Goal: Task Accomplishment & Management: Use online tool/utility

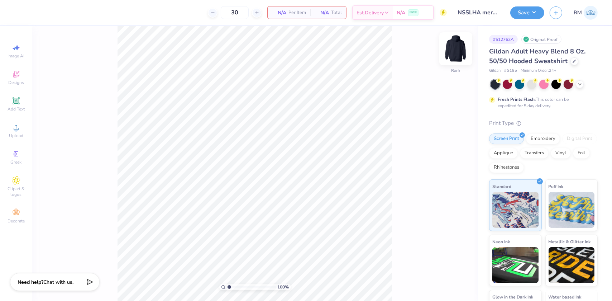
click at [454, 48] on img at bounding box center [455, 48] width 29 height 29
click at [16, 129] on circle at bounding box center [16, 130] width 4 height 4
click at [23, 78] on div "Designs" at bounding box center [16, 77] width 25 height 21
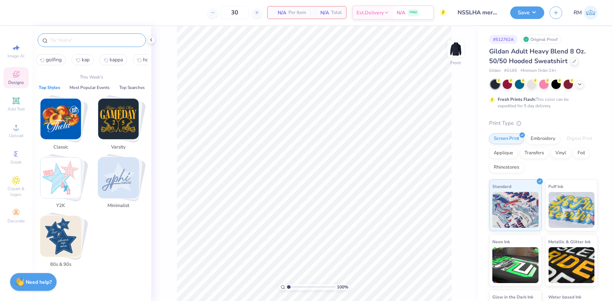
click at [91, 38] on input "text" at bounding box center [95, 40] width 92 height 7
paste input "Sigma Delta Tau Denim"
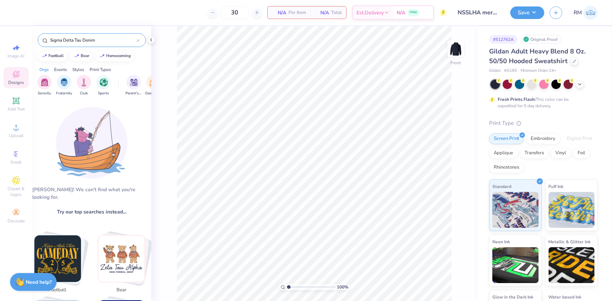
click at [97, 38] on input "Sigma Delta Tau Denim" at bounding box center [92, 40] width 87 height 7
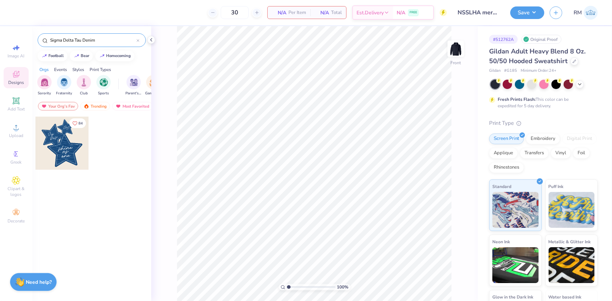
type input "Sigma Delta Tau Denim"
click at [68, 140] on div at bounding box center [61, 142] width 53 height 53
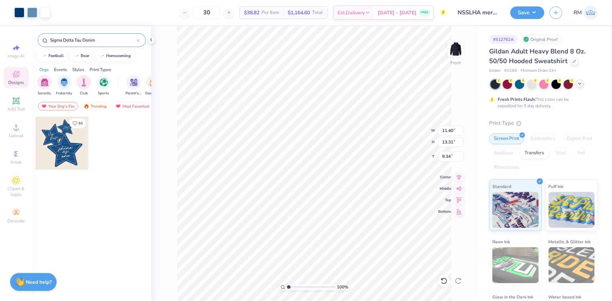
click at [579, 83] on polyline at bounding box center [579, 83] width 3 height 1
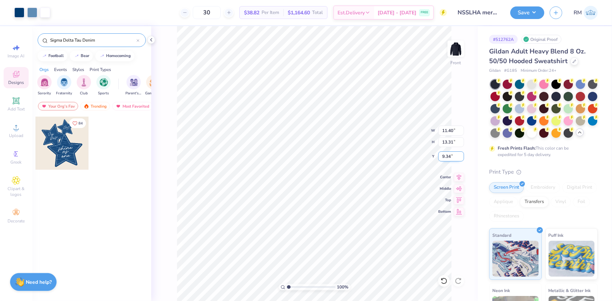
click at [447, 154] on input "9.34" at bounding box center [451, 156] width 26 height 10
type input "6.00"
click at [447, 154] on input "6.00" at bounding box center [451, 156] width 26 height 10
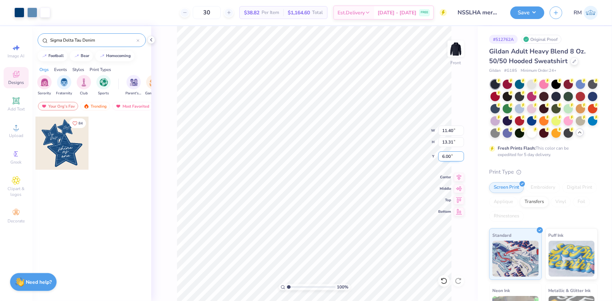
click at [447, 154] on input "6.00" at bounding box center [451, 156] width 26 height 10
click at [459, 176] on icon at bounding box center [459, 176] width 5 height 6
click at [447, 130] on input "11.40" at bounding box center [451, 130] width 26 height 10
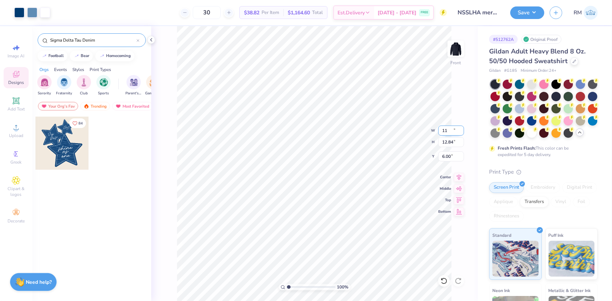
type input "11.00"
type input "12.84"
click at [450, 157] on input "6.23" at bounding box center [451, 156] width 26 height 10
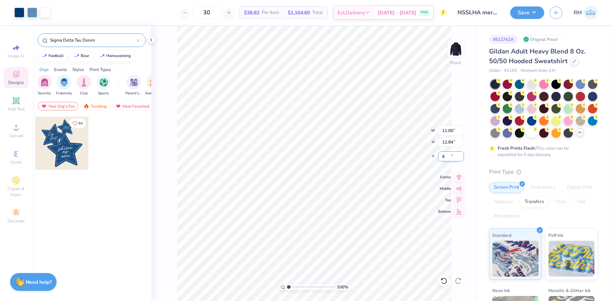
type input "6.00"
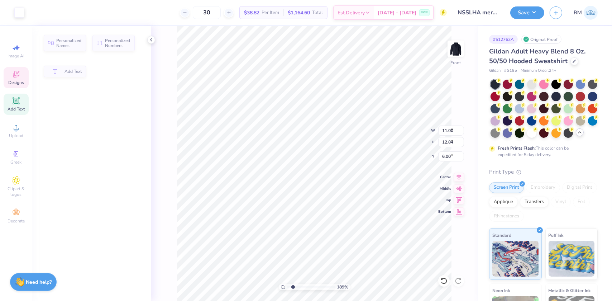
type input "1.89019881500322"
type input "0.87"
type input "0.95"
type input "7.88"
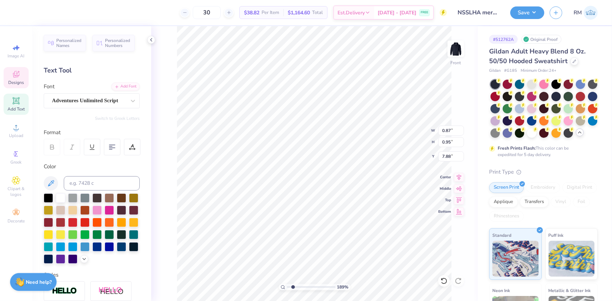
scroll to position [5, 1]
type input "1.89019881500322"
type textarea "6"
type input "1.89019881500322"
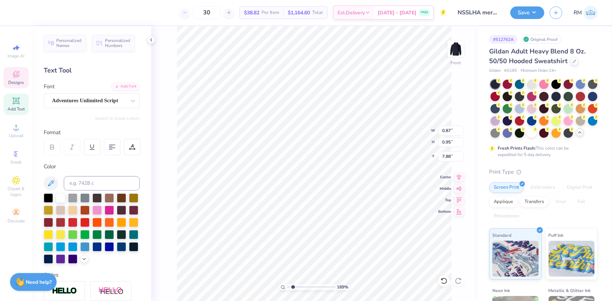
type textarea "7"
type input "1.89019881500322"
type textarea "72"
type input "1.89019881500322"
type input "1.63"
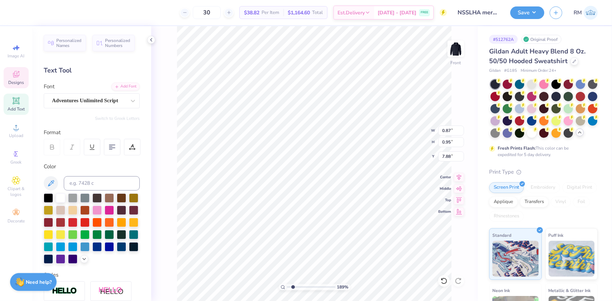
type input "1.03"
type input "9.54"
type input "1.89019881500322"
type textarea "Su"
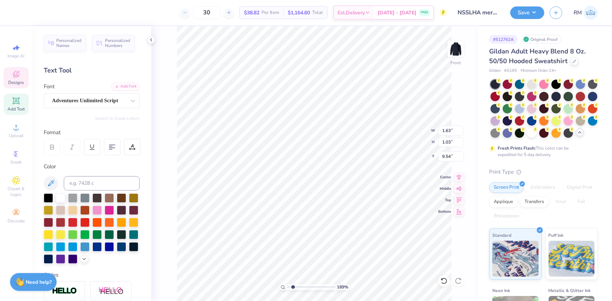
type input "1.89019881500322"
type textarea "Suc"
type input "1.89019881500322"
type textarea "Succ"
type input "1.89019881500322"
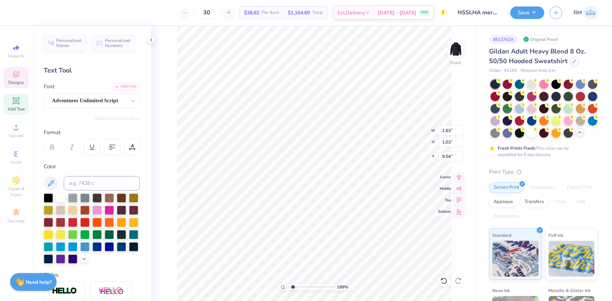
type textarea "Succe"
type input "1.89019881500322"
type textarea "Succes"
type input "1.89019881500322"
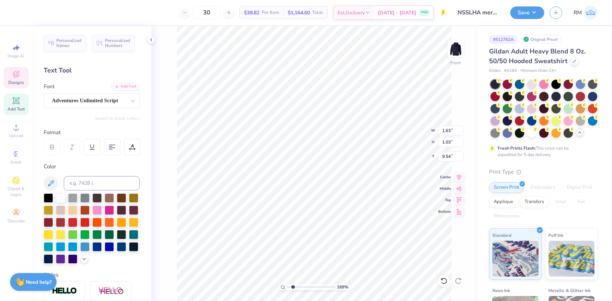
type textarea "Succes"
type input "1.89019881500322"
type textarea "Succes S"
type input "1.89019881500322"
type textarea "Succes St"
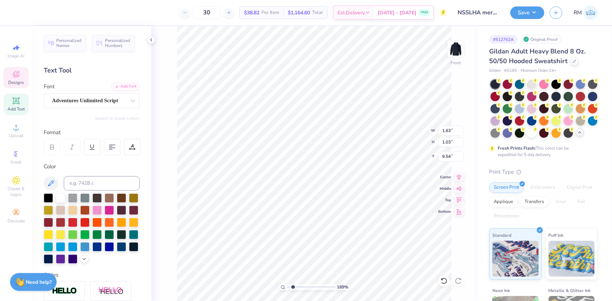
type input "1.89019881500322"
type textarea "Succes Sta"
type input "1.89019881500322"
type textarea "Succes Start"
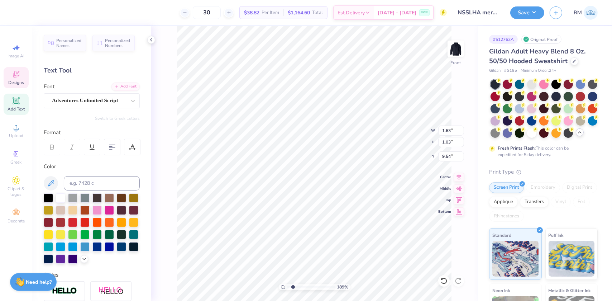
type input "1.89019881500322"
type textarea "Succes Starts"
type input "1.89019881500322"
type textarea "Success Starts"
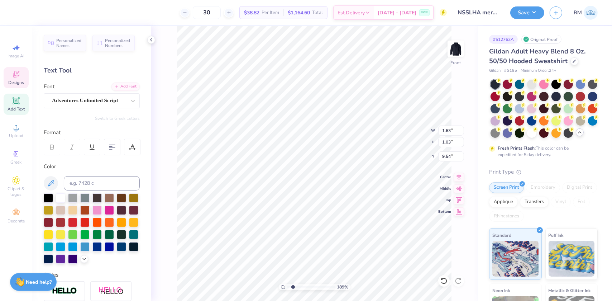
type input "1.89019881500322"
type input "2.08"
type input "0.90"
type input "10.64"
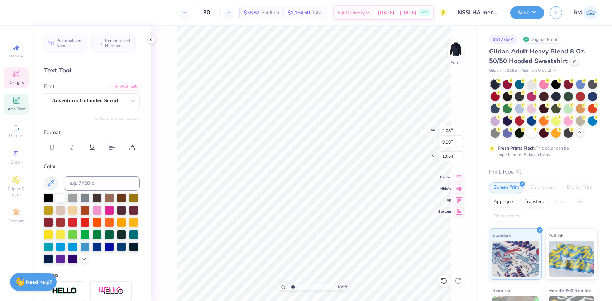
type input "1.89019881500322"
type textarea "H"
type input "1.89019881500322"
type textarea "He"
type input "1.89019881500322"
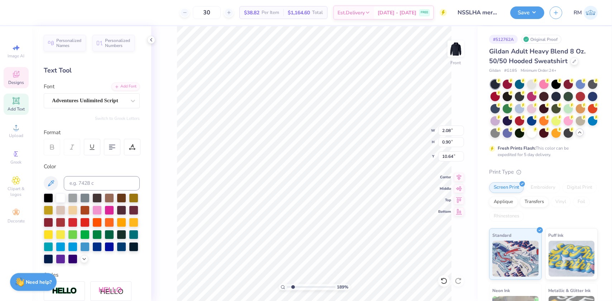
type textarea "Her"
type input "1.89019881500322"
type textarea "Here"
type input "1.89019881500322"
type input "6.30"
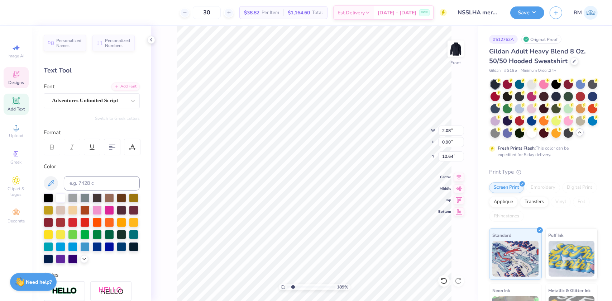
type input "6.39"
type input "7.26"
type input "1.89019881500322"
type input "2.53"
type input "0.90"
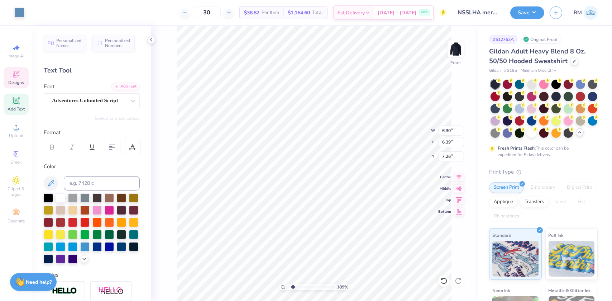
type input "10.66"
type input "1.89019881500322"
type input "6.49"
type input "2.10"
type input "9.46"
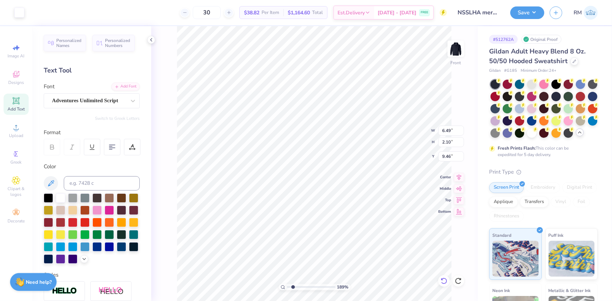
type input "1.89019881500322"
type input "6.44"
type input "2.58"
type input "9.08"
type input "1.89019881500322"
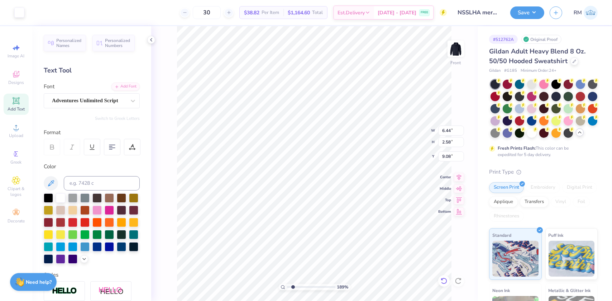
type input "8.84"
type input "4.28565406472068"
type input "4.35"
type input "1.33"
type input "9.51"
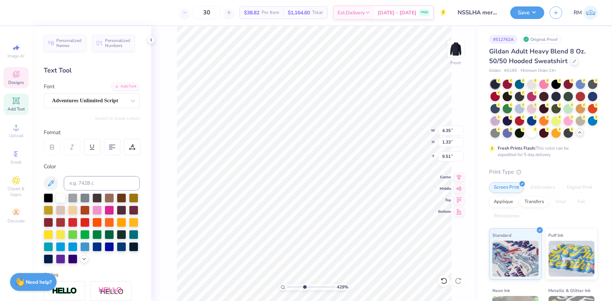
type input "4.28565406472068"
type input "9.29"
type input "4.28565406472068"
type input "4.47"
type input "1.36"
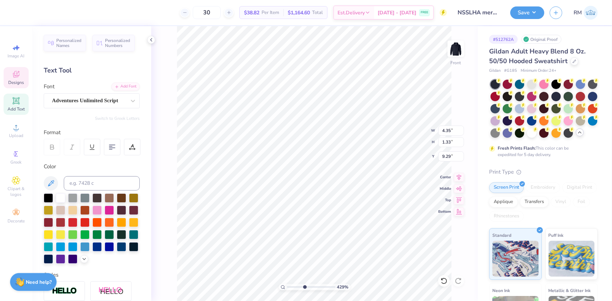
type input "9.27"
type input "4.28565406472068"
type input "2.58"
type input "0.89"
type input "10.53"
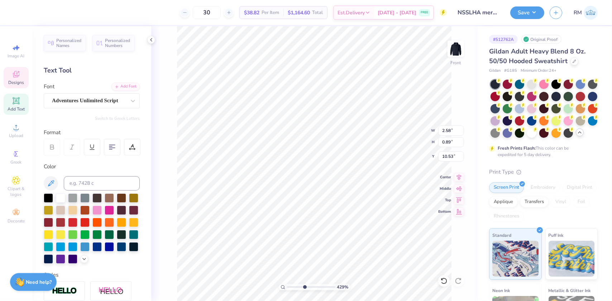
type input "4.28565406472068"
type input "10.29"
type input "1.6"
click at [291, 283] on input "range" at bounding box center [311, 286] width 48 height 6
type input "4.03"
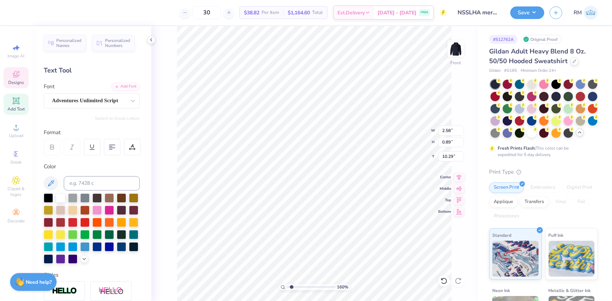
type input "1.53"
type input "13.10"
type textarea "NSS LHA"
type input "2.36"
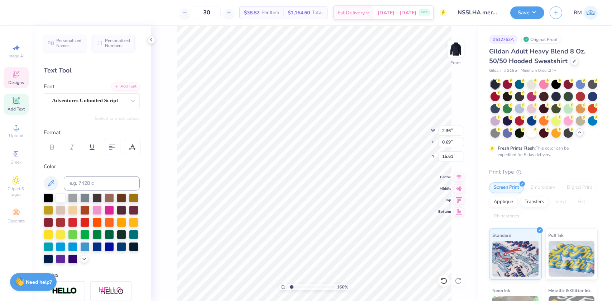
type input "0.69"
type input "15.61"
type input "9.31"
type input "9.08"
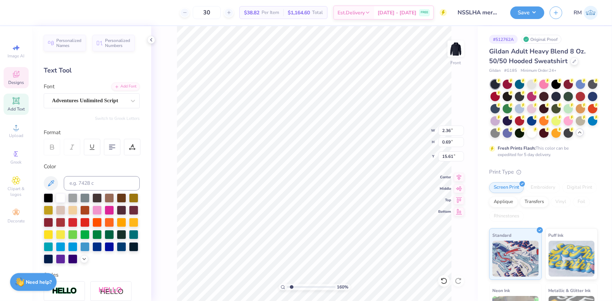
type input "9.68"
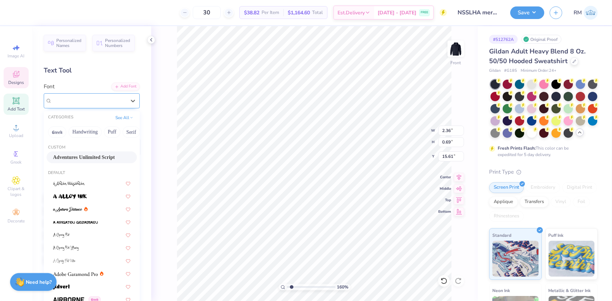
click at [59, 99] on div "Adventures Unlimited Script" at bounding box center [88, 100] width 75 height 11
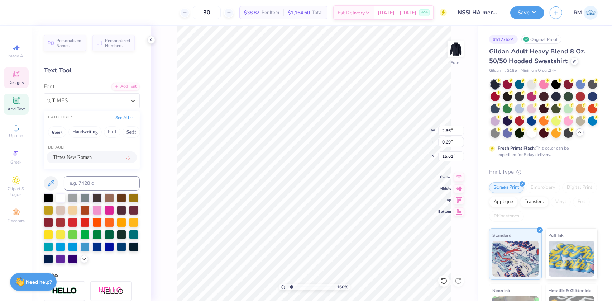
type input "TIMES"
type input "3.62"
type input "1.51"
type input "15.32"
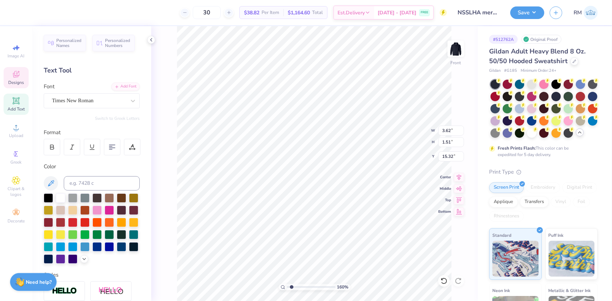
paste textarea "®"
type textarea "®"
click at [66, 100] on div "Times New Roman" at bounding box center [88, 100] width 75 height 11
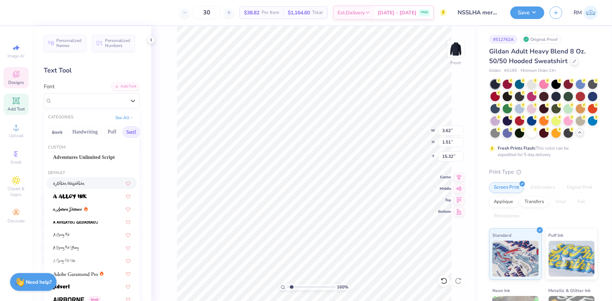
click at [131, 132] on button "Serif" at bounding box center [132, 131] width 18 height 11
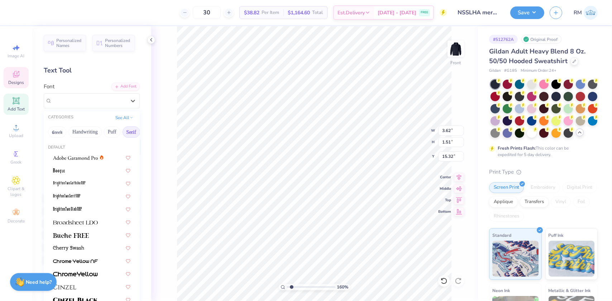
click at [125, 132] on button "Serif" at bounding box center [132, 131] width 18 height 11
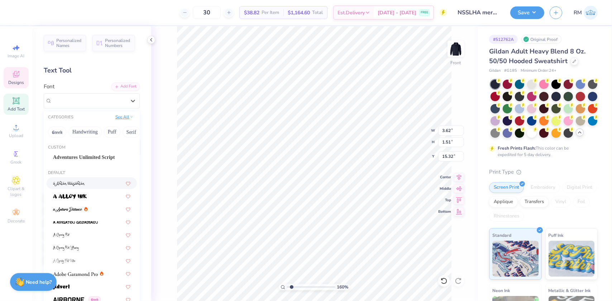
click at [115, 114] on button "See All" at bounding box center [124, 116] width 22 height 7
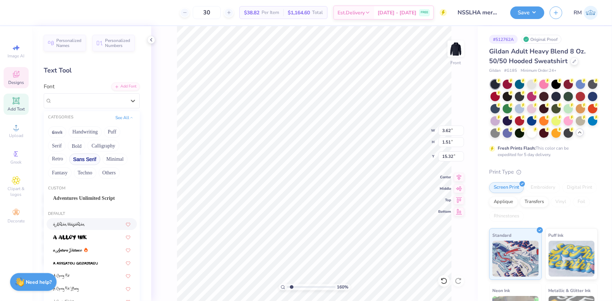
click at [83, 160] on button "Sans Serif" at bounding box center [84, 158] width 31 height 11
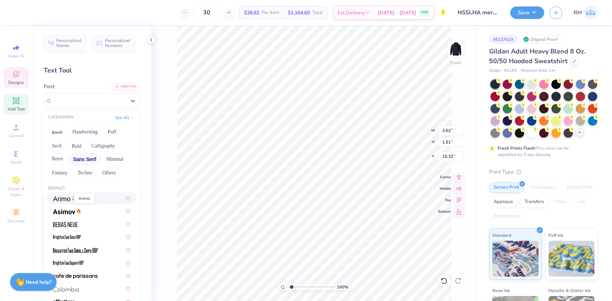
click at [63, 197] on img at bounding box center [61, 198] width 17 height 5
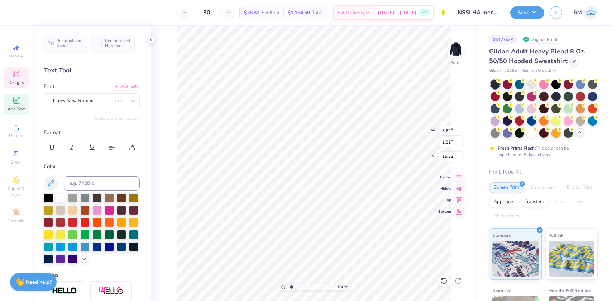
scroll to position [5, 0]
type input "2.52130468147336"
type input "6.57"
type input "1.46"
type input "12.88"
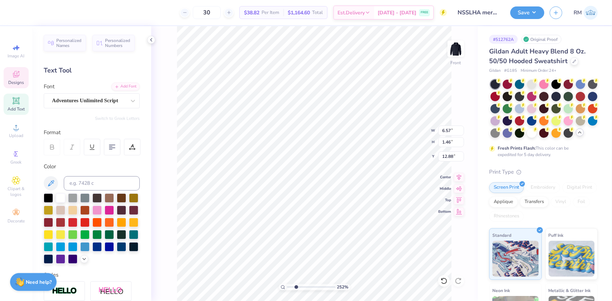
type input "2.52130468147336"
type input "12.78"
type input "2.52130468147336"
type input "6.02"
type input "1.34"
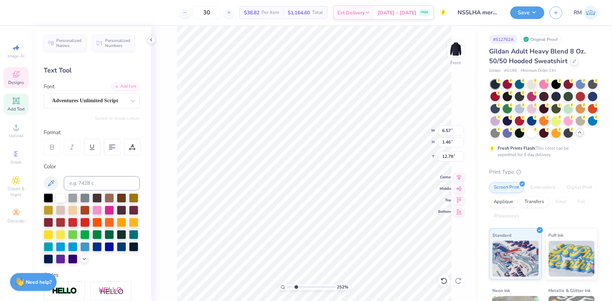
type input "12.91"
type input "2.52130468147336"
type input "12.90"
type input "2.52130468147336"
type input "12.98"
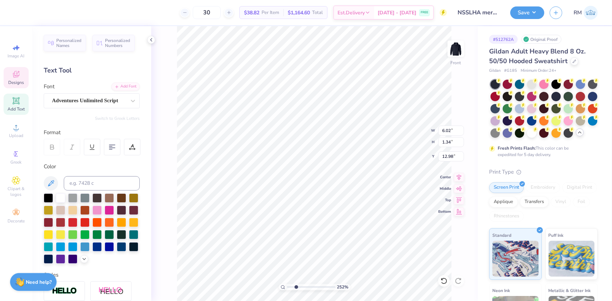
type input "2.52130468147336"
type input "6.05"
type input "1.16"
type input "13.07"
type input "2.52130468147336"
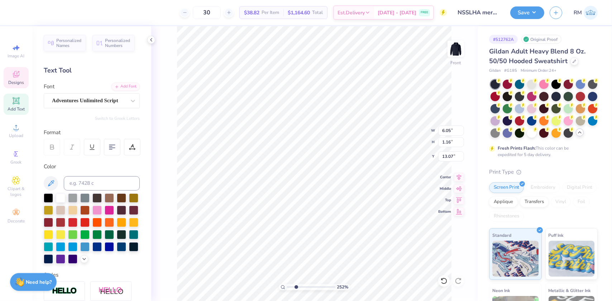
type input "1.80"
type input "15.02"
type input "2.52130468147336"
type input "1.77"
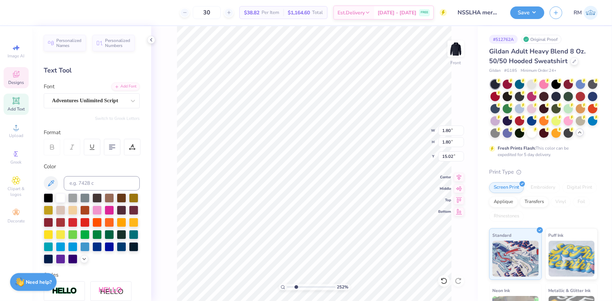
type input "0.92"
type input "14.45"
type input "2.52130468147336"
type textarea "u"
type input "2.52130468147336"
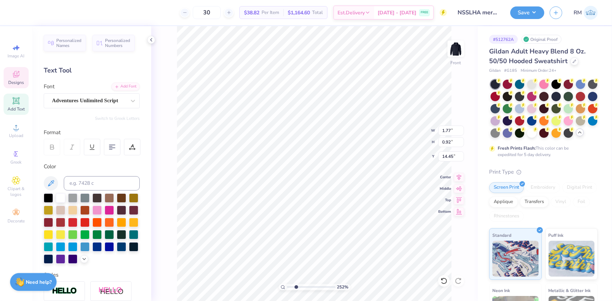
type textarea "uN"
type input "2.52130468147336"
type textarea "uNI"
type input "2.52130468147336"
type textarea "uNIVE"
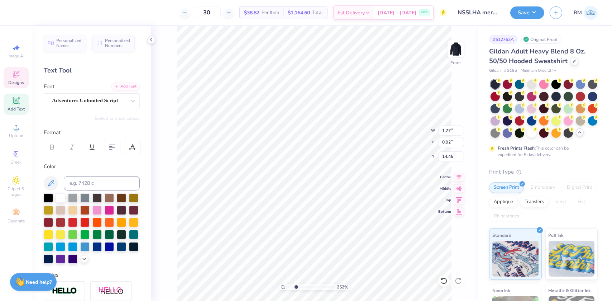
type input "2.52130468147336"
type textarea "uNIVER"
type input "2.52130468147336"
type textarea "uNIVERS"
type input "2.52130468147336"
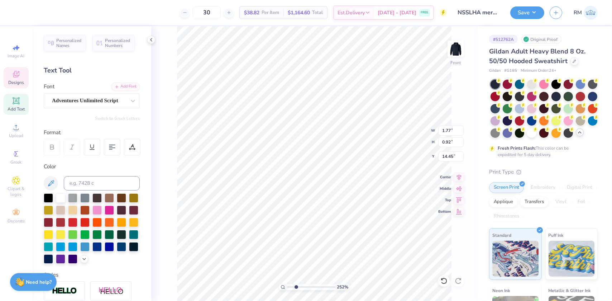
type textarea "uNIVERSI"
type input "2.52130468147336"
type textarea "uNIVERSITY"
type input "2.52130468147336"
type textarea "uNIVERSITY"
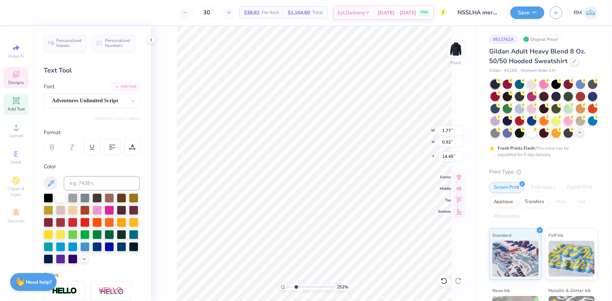
scroll to position [5, 1]
type input "2.52130468147336"
type textarea "U"
type input "2.52130468147336"
type textarea "Un"
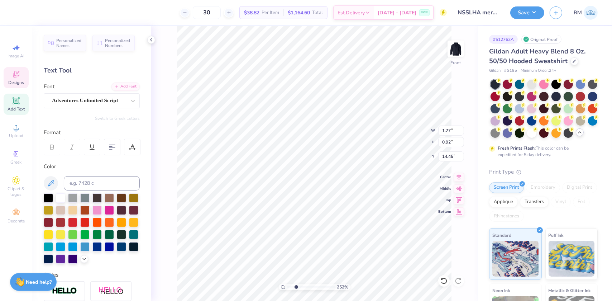
type input "2.52130468147336"
type textarea "Uni"
type input "2.52130468147336"
type textarea "Unive"
type input "2.52130468147336"
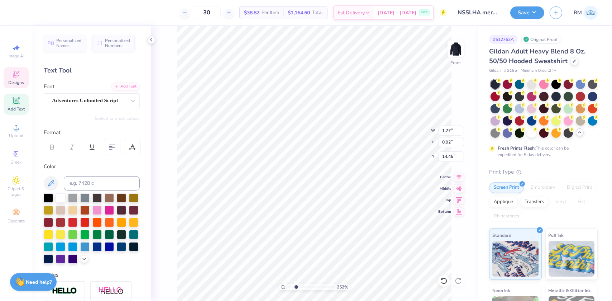
type textarea "Univers"
type input "2.52130468147336"
type textarea "Universi"
type input "2.52130468147336"
type textarea "Universit"
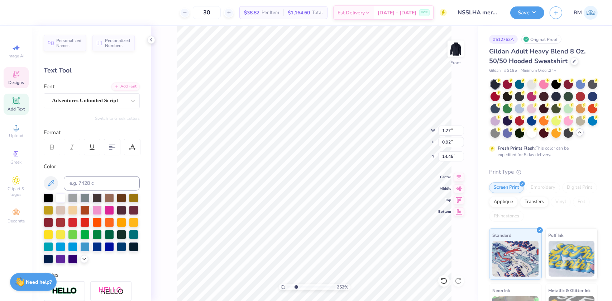
type input "2.52130468147336"
type textarea "University"
type input "2.52130468147336"
type textarea "University o"
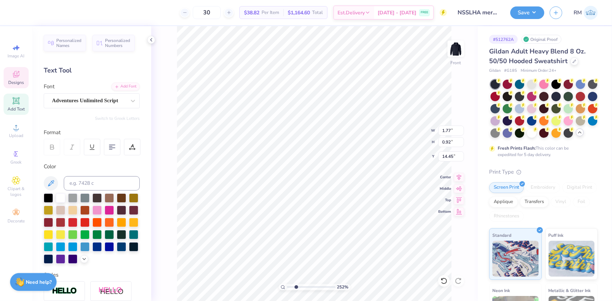
type input "2.52130468147336"
type textarea "University of"
type input "2.52130468147336"
type textarea "University of"
type input "2.52130468147336"
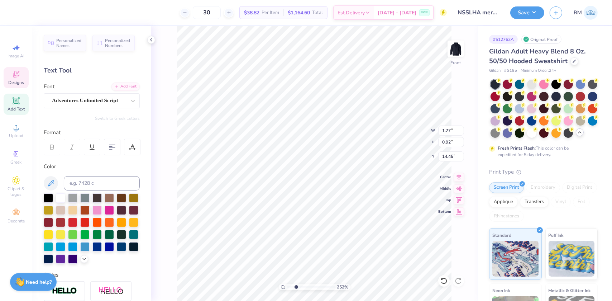
type textarea "University of D"
type input "2.52130468147336"
type textarea "University of De"
type input "2.52130468147336"
type textarea "[GEOGRAPHIC_DATA]"
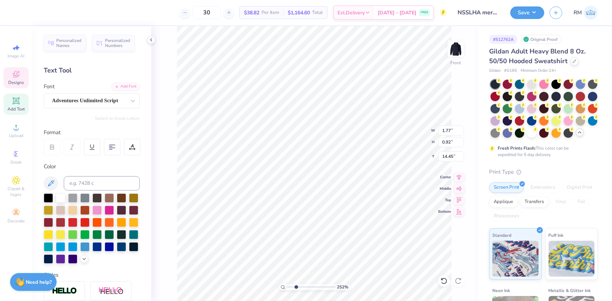
type input "2.52130468147336"
type textarea "[GEOGRAPHIC_DATA]"
type input "2.52130468147336"
type textarea "[GEOGRAPHIC_DATA]"
type input "2.52130468147336"
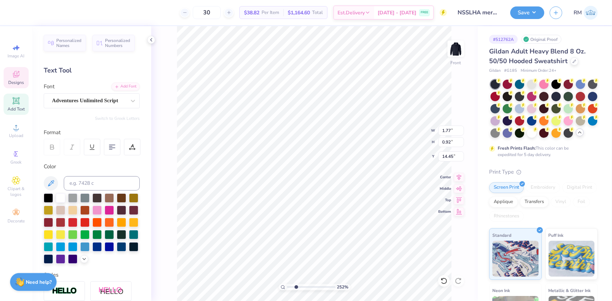
type textarea "[GEOGRAPHIC_DATA][US_STATE]"
type input "2.52130468147336"
type textarea "[GEOGRAPHIC_DATA][US_STATE]"
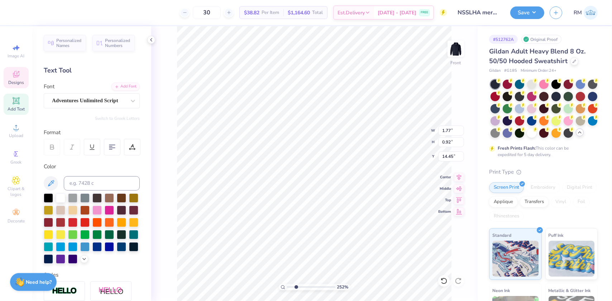
type input "2.52130468147336"
type textarea "[GEOGRAPHIC_DATA][US_STATE]"
click at [115, 145] on icon at bounding box center [112, 147] width 6 height 6
type input "2.52130468147336"
type input "8.07"
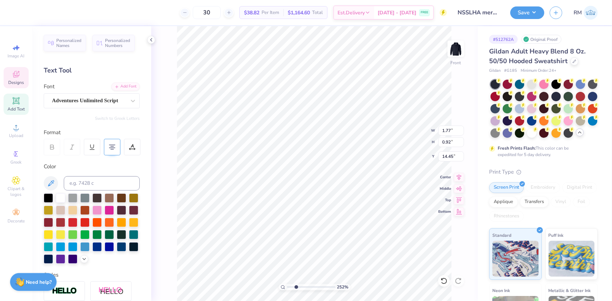
type input "7.92"
type input "11.01"
type input "2.52130468147336"
type input "3.48"
type input "3.42"
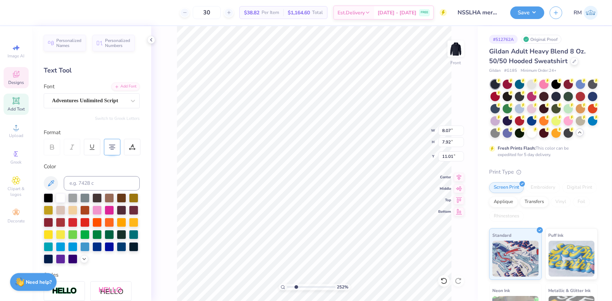
type input "15.16"
type input "2.52130468147336"
type textarea "University"
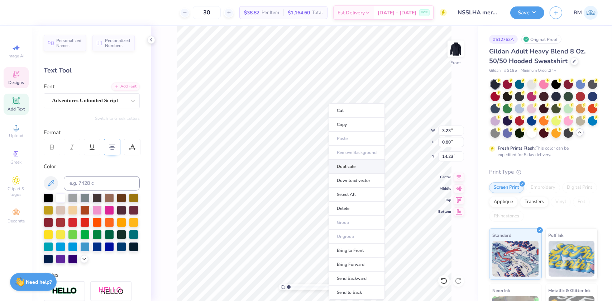
click at [344, 161] on li "Duplicate" at bounding box center [357, 166] width 56 height 14
drag, startPoint x: 290, startPoint y: 286, endPoint x: 305, endPoint y: 286, distance: 14.7
click at [305, 286] on input "range" at bounding box center [311, 286] width 48 height 6
click at [360, 163] on li "Duplicate" at bounding box center [371, 166] width 56 height 14
drag, startPoint x: 291, startPoint y: 285, endPoint x: 311, endPoint y: 285, distance: 20.1
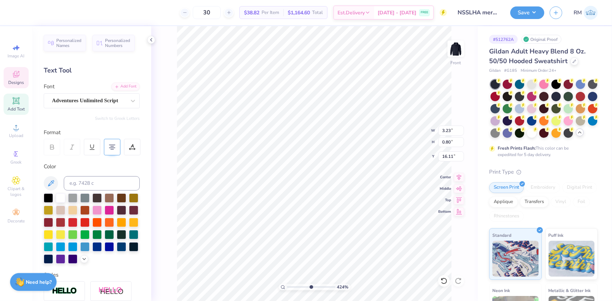
click at [311, 285] on input "range" at bounding box center [311, 286] width 48 height 6
click at [453, 269] on div "560 % Front" at bounding box center [314, 163] width 326 height 274
drag, startPoint x: 311, startPoint y: 287, endPoint x: 296, endPoint y: 287, distance: 14.7
click at [296, 287] on input "range" at bounding box center [311, 286] width 48 height 6
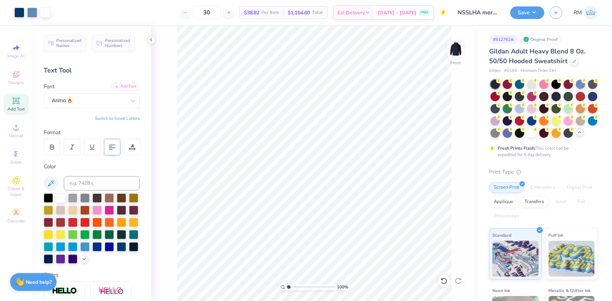
drag, startPoint x: 296, startPoint y: 287, endPoint x: 286, endPoint y: 286, distance: 10.8
click at [287, 286] on input "range" at bounding box center [311, 286] width 48 height 6
drag, startPoint x: 350, startPoint y: 207, endPoint x: 345, endPoint y: 229, distance: 22.5
click at [345, 229] on ul "Cut Copy Paste Remove Background Duplicate Download vector Select All Delete Gr…" at bounding box center [360, 201] width 56 height 196
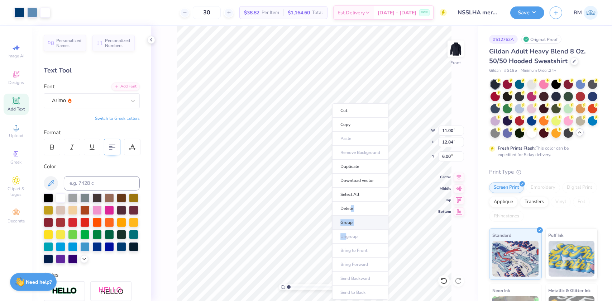
click at [367, 223] on li "Group" at bounding box center [360, 222] width 56 height 14
click at [459, 176] on icon at bounding box center [459, 176] width 10 height 9
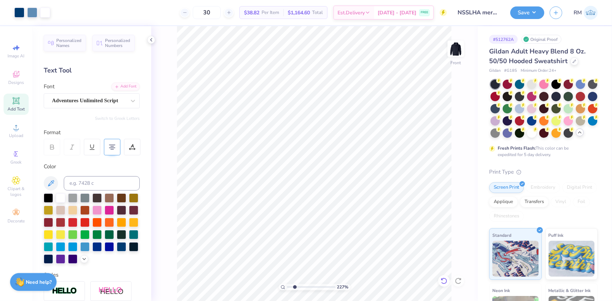
click at [441, 279] on icon at bounding box center [441, 278] width 1 height 1
drag, startPoint x: 302, startPoint y: 284, endPoint x: 279, endPoint y: 279, distance: 23.5
click at [287, 283] on input "range" at bounding box center [311, 286] width 48 height 6
click at [350, 220] on li "Group" at bounding box center [364, 222] width 56 height 14
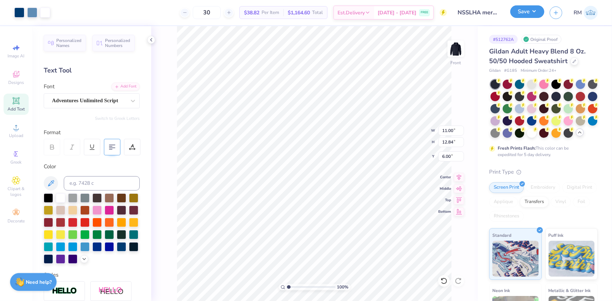
click at [527, 12] on button "Save" at bounding box center [527, 11] width 34 height 13
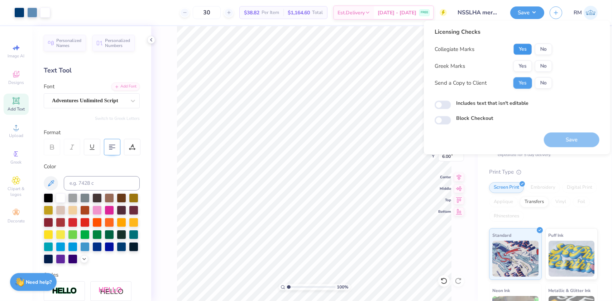
click at [520, 48] on button "Yes" at bounding box center [522, 48] width 19 height 11
click at [542, 65] on button "No" at bounding box center [543, 65] width 17 height 11
click at [571, 142] on button "Save" at bounding box center [572, 139] width 56 height 15
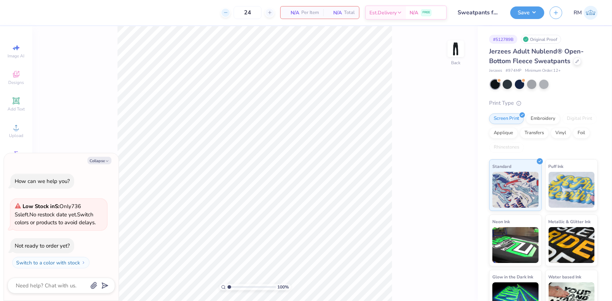
type input "1.31372120057427"
type textarea "x"
type input "1.57581542592085"
click at [98, 164] on button "Collapse" at bounding box center [99, 161] width 24 height 8
type textarea "x"
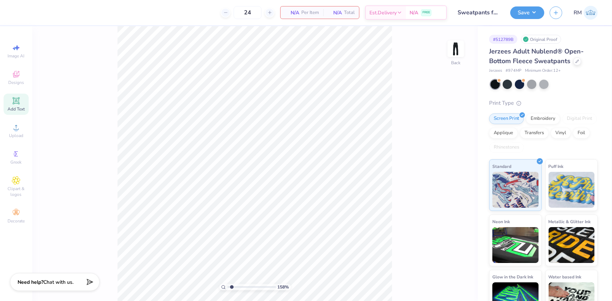
click at [18, 102] on icon at bounding box center [15, 100] width 5 height 5
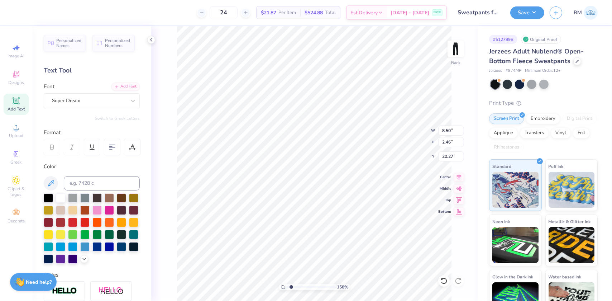
type input "1.57581542592085"
type input "4.65"
type input "1.35"
type input "21.38"
type input "1.57581542592085"
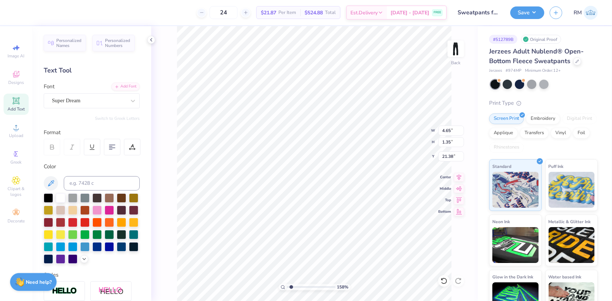
type input "3.73"
type input "1.57581542592085"
type textarea "TEXArapahoeT"
paste textarea "Arapahoe"
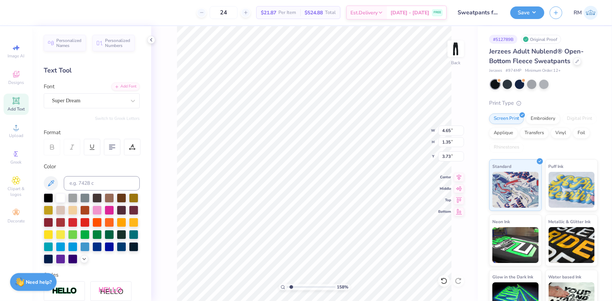
type input "1.57581542592085"
type textarea "Arapahoe"
click at [129, 103] on icon at bounding box center [132, 100] width 7 height 7
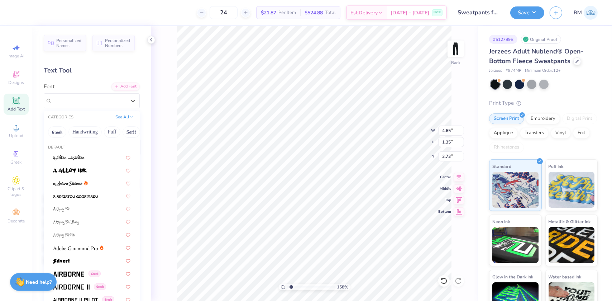
click at [123, 116] on button "See All" at bounding box center [124, 116] width 22 height 7
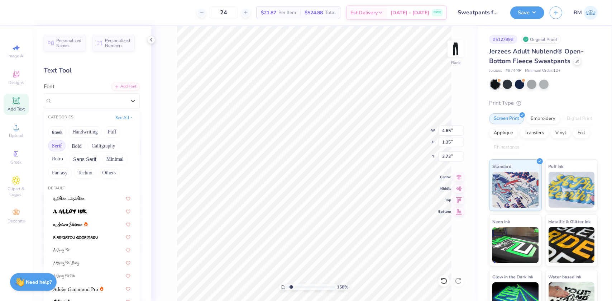
click at [50, 143] on button "Serif" at bounding box center [57, 145] width 18 height 11
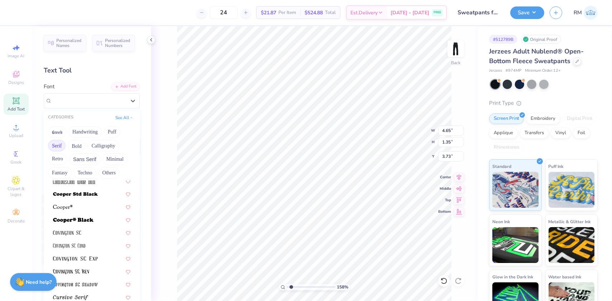
scroll to position [358, 0]
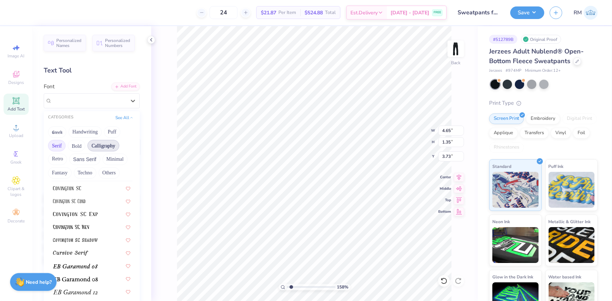
click at [104, 145] on button "Calligraphy" at bounding box center [103, 145] width 32 height 11
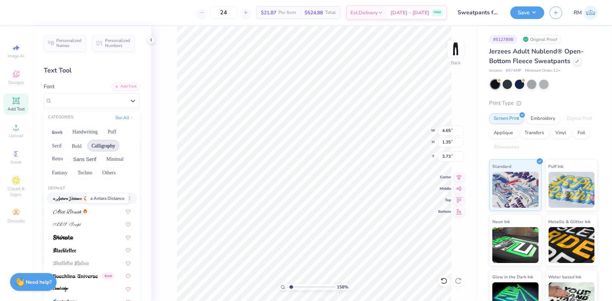
click at [76, 197] on img at bounding box center [67, 198] width 29 height 5
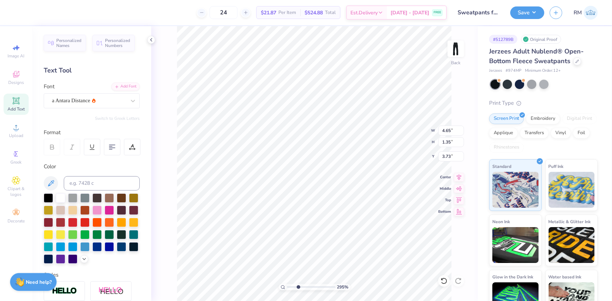
drag, startPoint x: 289, startPoint y: 287, endPoint x: 299, endPoint y: 283, distance: 10.5
type input "3.02"
click at [298, 286] on input "range" at bounding box center [311, 286] width 48 height 6
click at [129, 102] on icon at bounding box center [132, 100] width 7 height 7
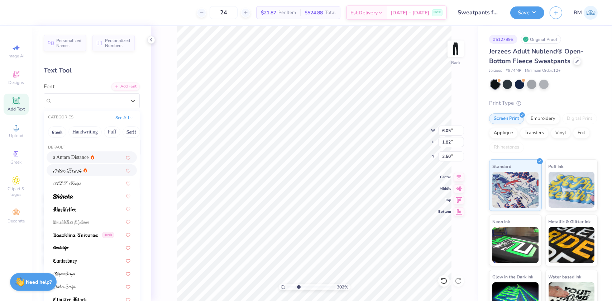
click at [96, 169] on div at bounding box center [91, 170] width 77 height 8
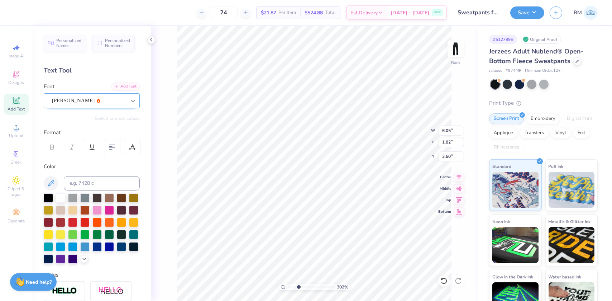
click at [129, 99] on icon at bounding box center [132, 100] width 7 height 7
click at [129, 100] on icon at bounding box center [132, 100] width 7 height 7
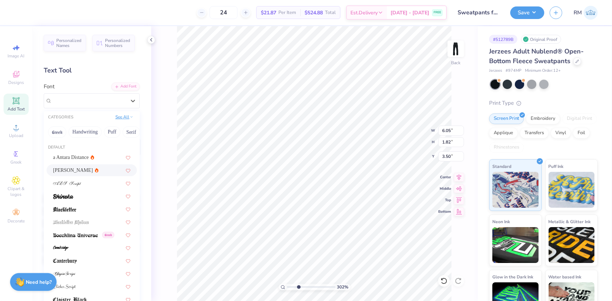
click at [120, 117] on button "See All" at bounding box center [124, 116] width 22 height 7
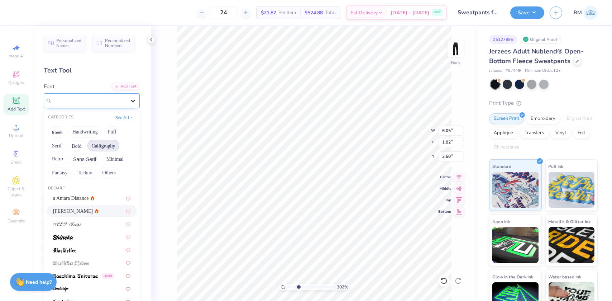
click at [129, 101] on icon at bounding box center [132, 100] width 7 height 7
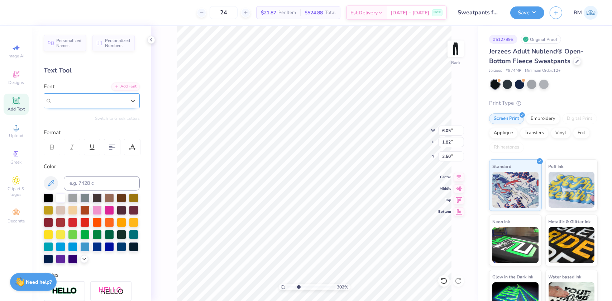
click at [118, 101] on div "Alex Brush" at bounding box center [89, 100] width 74 height 8
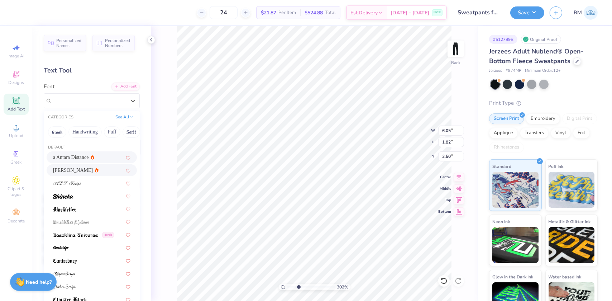
click at [117, 118] on button "See All" at bounding box center [124, 116] width 22 height 7
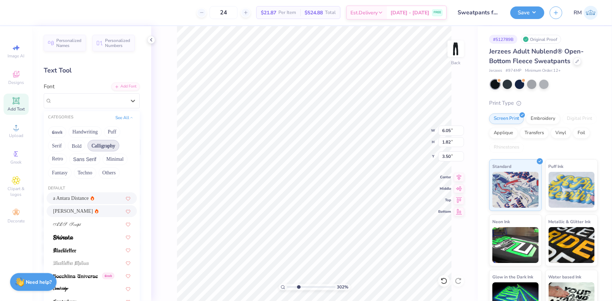
click at [102, 147] on button "Calligraphy" at bounding box center [103, 145] width 32 height 11
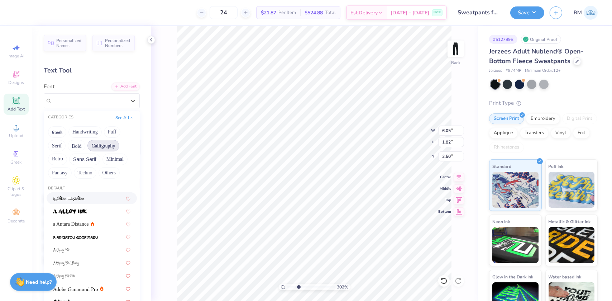
click at [97, 143] on button "Calligraphy" at bounding box center [103, 145] width 32 height 11
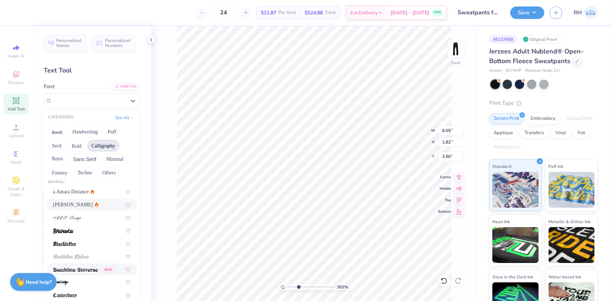
scroll to position [0, 0]
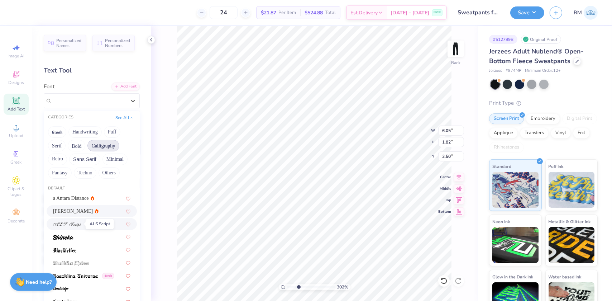
click at [68, 225] on img at bounding box center [67, 224] width 28 height 5
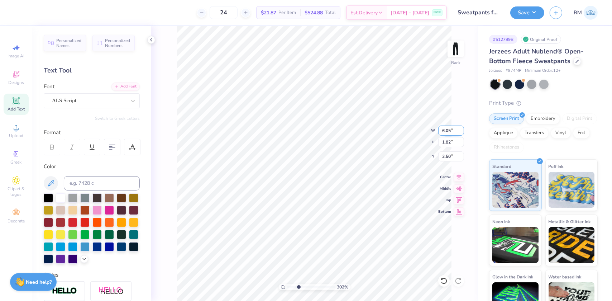
click at [448, 131] on input "6.05" at bounding box center [451, 130] width 26 height 10
type input "6.90"
type input "1.90"
type input "3.46"
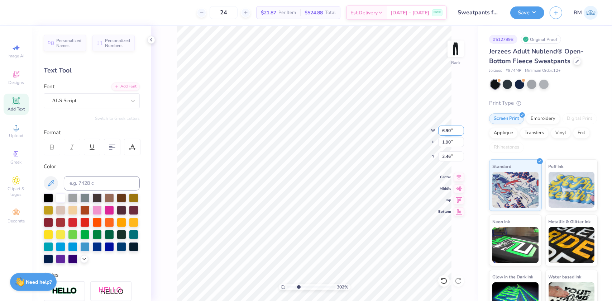
click at [448, 131] on input "6.90" at bounding box center [451, 130] width 26 height 10
type input "6.00"
type input "1.65"
click at [447, 154] on input "3.58" at bounding box center [451, 156] width 26 height 10
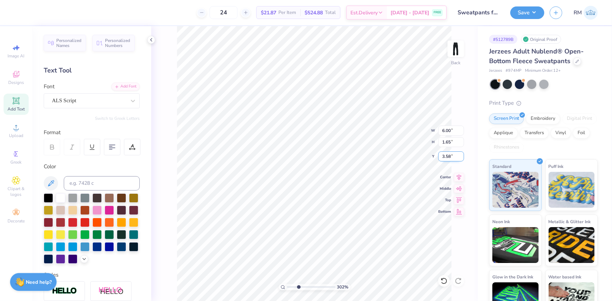
click at [447, 154] on input "3.58" at bounding box center [451, 156] width 26 height 10
type input "3.00"
drag, startPoint x: 298, startPoint y: 284, endPoint x: 293, endPoint y: 285, distance: 4.8
click at [293, 285] on input "range" at bounding box center [311, 286] width 48 height 6
type input "1"
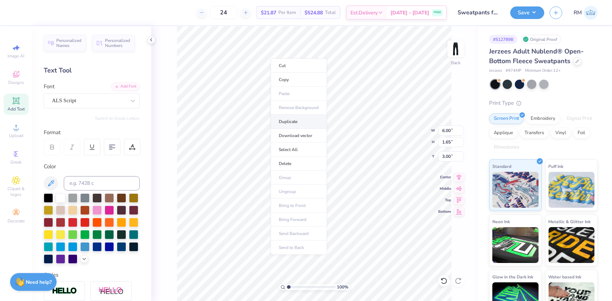
click at [287, 120] on li "Duplicate" at bounding box center [298, 122] width 56 height 14
type input "4.00"
drag, startPoint x: 289, startPoint y: 284, endPoint x: 301, endPoint y: 281, distance: 12.8
click at [301, 283] on input "range" at bounding box center [311, 286] width 48 height 6
click at [300, 286] on div "356 %" at bounding box center [314, 163] width 274 height 274
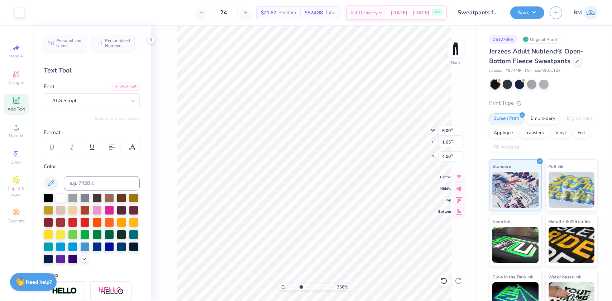
type input "3.56"
type input "6.58"
type input "3.56"
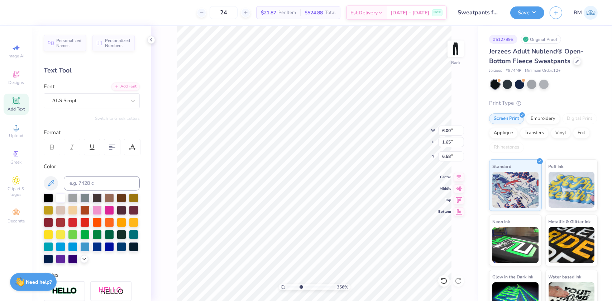
type textarea "Field Hockey"
click at [126, 98] on div at bounding box center [132, 100] width 13 height 13
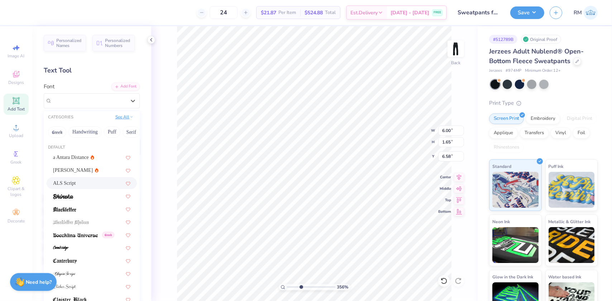
click at [123, 120] on div "See All" at bounding box center [124, 117] width 22 height 7
click at [119, 118] on button "See All" at bounding box center [124, 116] width 22 height 7
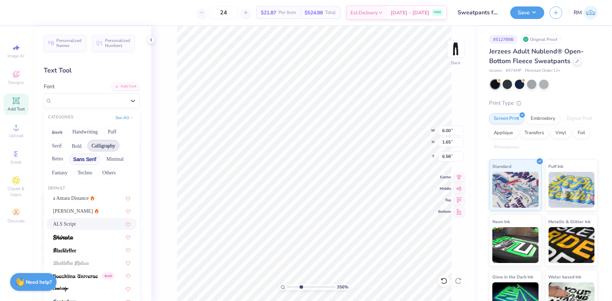
click at [81, 157] on button "Sans Serif" at bounding box center [84, 158] width 31 height 11
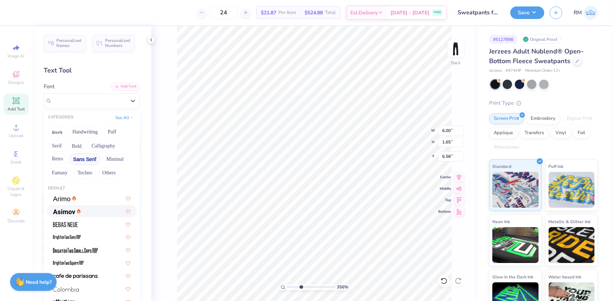
click at [62, 209] on img at bounding box center [64, 211] width 22 height 5
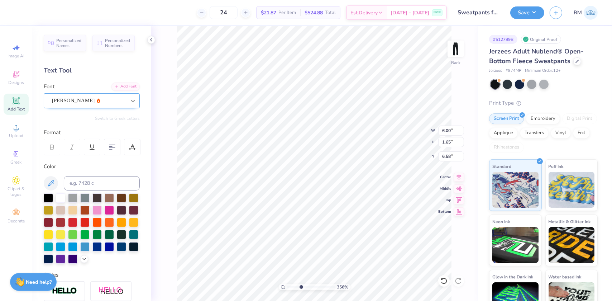
click at [129, 100] on icon at bounding box center [132, 100] width 7 height 7
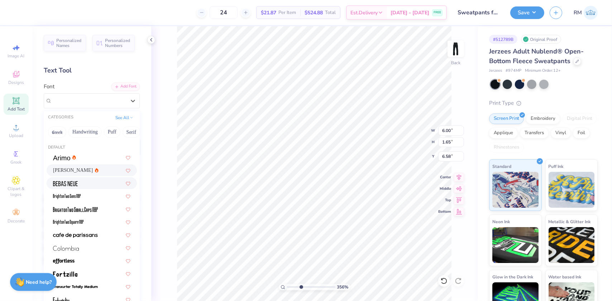
click at [81, 182] on div at bounding box center [91, 183] width 77 height 8
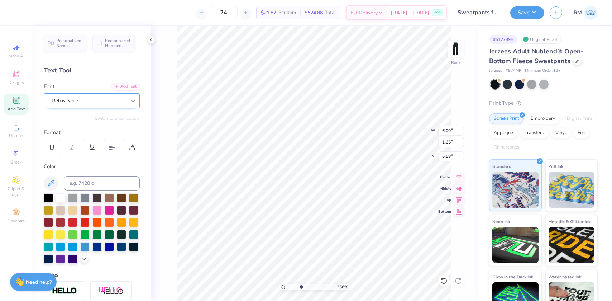
click at [131, 104] on icon at bounding box center [132, 100] width 7 height 7
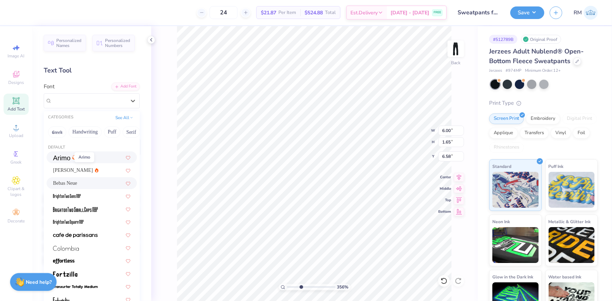
click at [67, 157] on img at bounding box center [61, 157] width 17 height 5
click at [133, 97] on div at bounding box center [132, 100] width 13 height 13
click at [63, 170] on span "Asimov" at bounding box center [73, 170] width 40 height 8
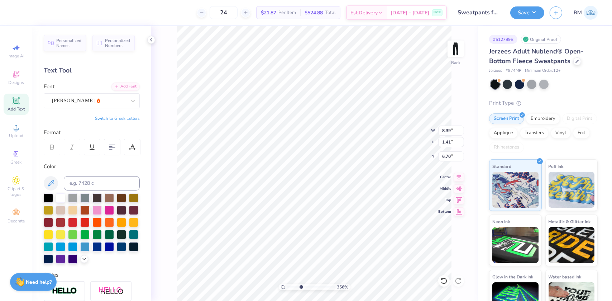
type input "3.56"
type input "3.91"
type input "0.66"
type input "3.56"
type input "4.48"
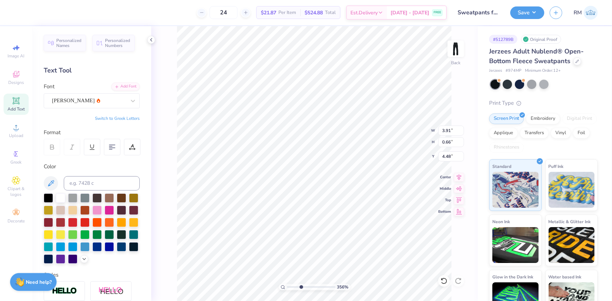
type input "3.56"
type input "3.63"
type input "0.61"
type input "3.56"
type input "4.65"
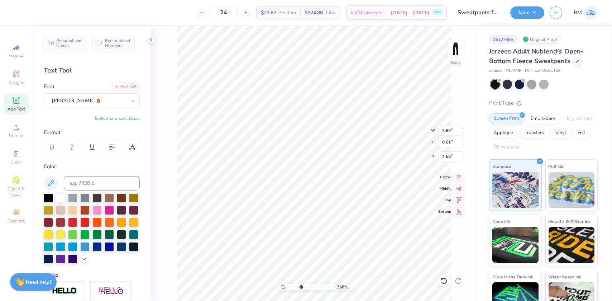
scroll to position [5, 1]
type input "3.56"
click at [129, 148] on icon at bounding box center [132, 147] width 6 height 6
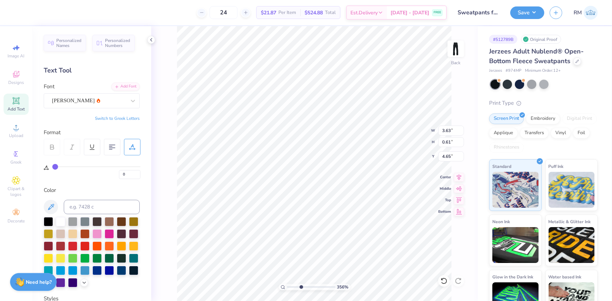
type input "3"
type input "4"
type input "5"
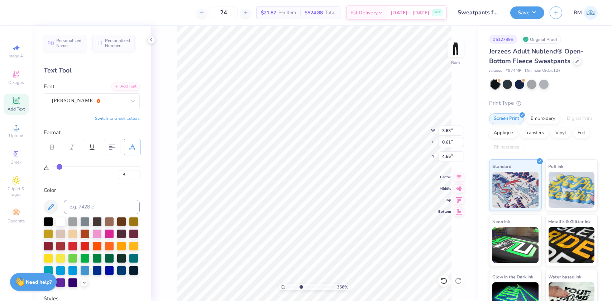
type input "5"
type input "6"
type input "7"
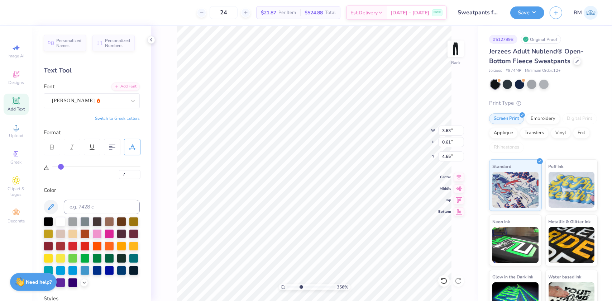
type input "8"
type input "9"
type input "10"
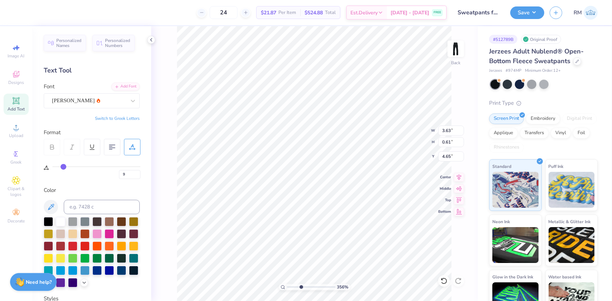
type input "10"
type input "11"
type input "12"
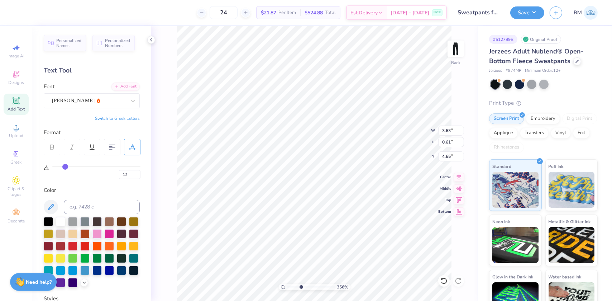
type input "13"
drag, startPoint x: 58, startPoint y: 166, endPoint x: 65, endPoint y: 166, distance: 7.5
click at [65, 166] on input "range" at bounding box center [96, 166] width 88 height 1
type input "14"
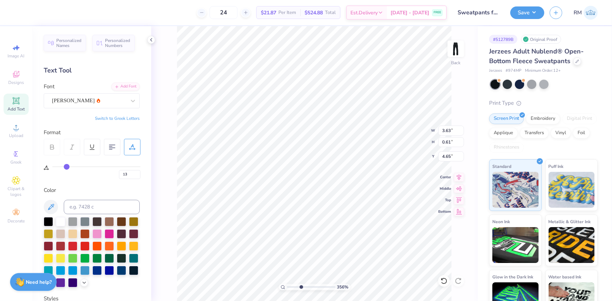
type input "14"
type input "15"
type input "16"
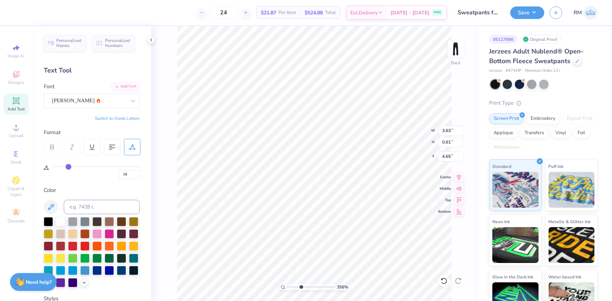
type input "16"
click at [68, 166] on input "range" at bounding box center [96, 166] width 88 height 1
drag, startPoint x: 301, startPoint y: 286, endPoint x: 292, endPoint y: 285, distance: 9.0
click at [292, 285] on input "range" at bounding box center [311, 286] width 48 height 6
click at [339, 215] on li "Group" at bounding box center [352, 221] width 56 height 14
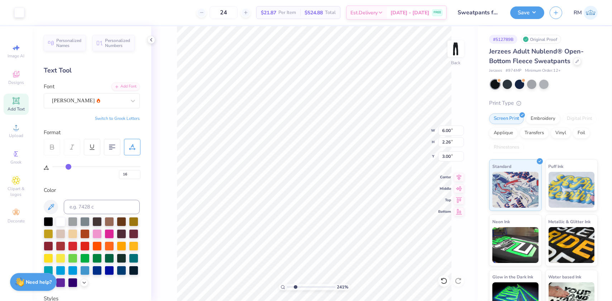
drag, startPoint x: 289, startPoint y: 286, endPoint x: 295, endPoint y: 285, distance: 6.2
click at [295, 285] on input "range" at bounding box center [311, 286] width 48 height 6
drag, startPoint x: 294, startPoint y: 284, endPoint x: 287, endPoint y: 285, distance: 7.2
type input "1"
click at [287, 285] on input "range" at bounding box center [311, 286] width 48 height 6
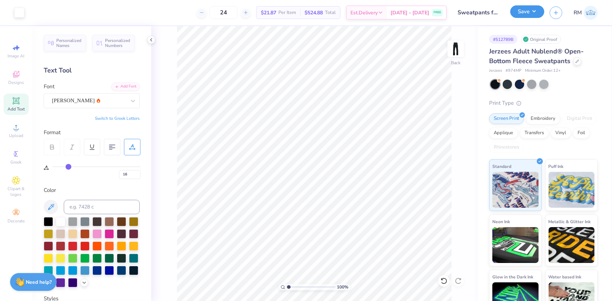
click at [517, 15] on button "Save" at bounding box center [527, 11] width 34 height 13
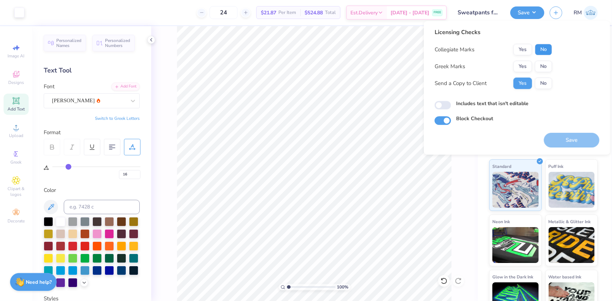
click at [536, 47] on button "No" at bounding box center [543, 49] width 17 height 11
click at [567, 137] on button "Save" at bounding box center [572, 140] width 56 height 15
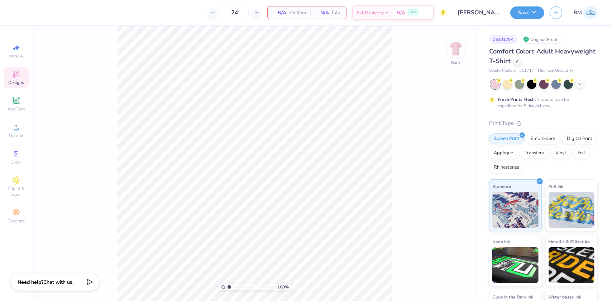
click at [17, 76] on icon at bounding box center [16, 75] width 6 height 5
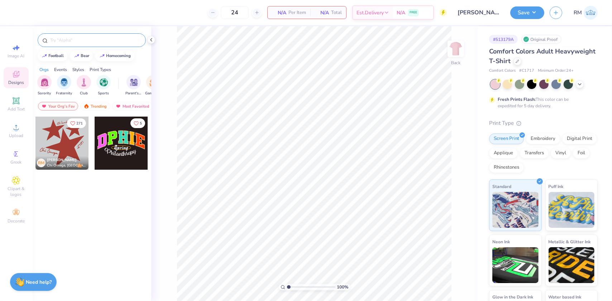
click at [79, 37] on input "text" at bounding box center [95, 40] width 92 height 7
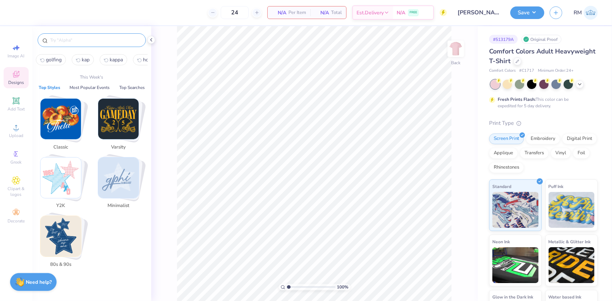
paste input "Women's Volleyball Mesh Patterned Jersey Text in White Game Day Jersey"
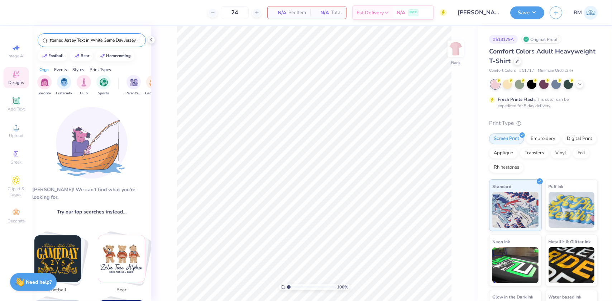
click at [74, 41] on input "Women's Volleyball Mesh Patterned Jersey Text in White Game Day Jersey" at bounding box center [92, 40] width 87 height 7
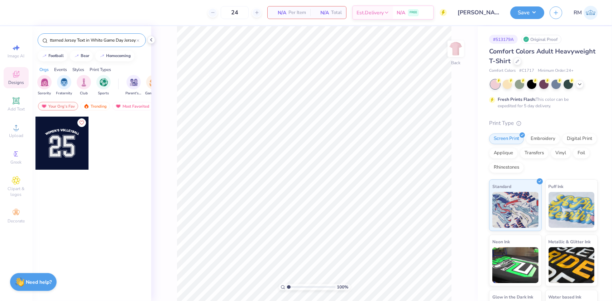
click at [118, 39] on input "Women's Volleyball Mesh Patterned Jersey Text in White Game Day Jersey" at bounding box center [92, 40] width 87 height 7
type input "Women's Volleyball Mesh Patterned Jersey Text in White Game Day Jersey"
click at [58, 147] on div at bounding box center [61, 142] width 53 height 53
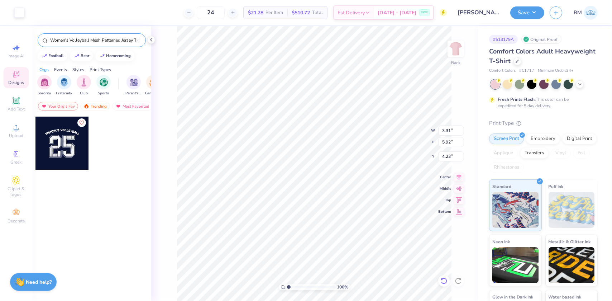
click at [443, 280] on icon at bounding box center [443, 280] width 7 height 7
type input "6.25"
click at [442, 279] on icon at bounding box center [441, 278] width 1 height 1
type input "8.59"
type input "4.28565406472068"
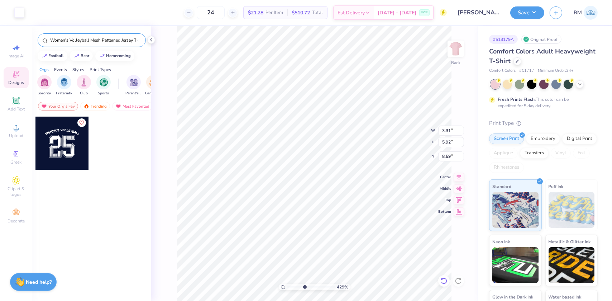
type input "7.51"
click at [442, 280] on icon at bounding box center [443, 280] width 7 height 7
type input "4.28565406472068"
type input "8.59"
click at [442, 280] on icon at bounding box center [443, 280] width 7 height 7
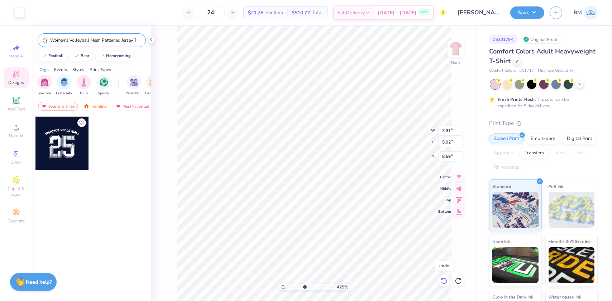
type input "4.28565406472068"
type input "8.41"
click at [442, 280] on icon at bounding box center [443, 280] width 7 height 7
drag, startPoint x: 305, startPoint y: 288, endPoint x: 291, endPoint y: 287, distance: 13.3
type input "1.6"
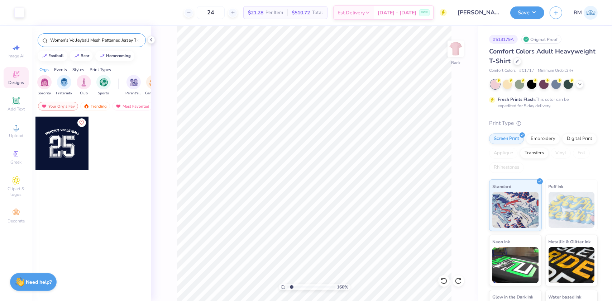
click at [291, 287] on input "range" at bounding box center [311, 286] width 48 height 6
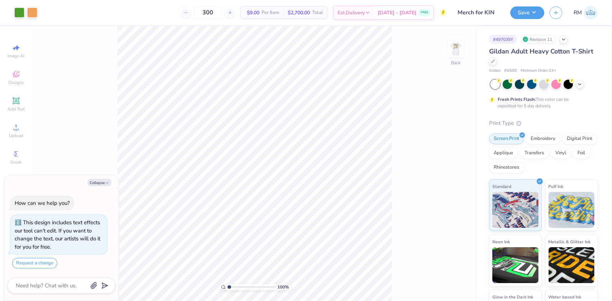
click at [455, 49] on img at bounding box center [456, 49] width 14 height 14
click at [14, 127] on icon at bounding box center [16, 127] width 9 height 9
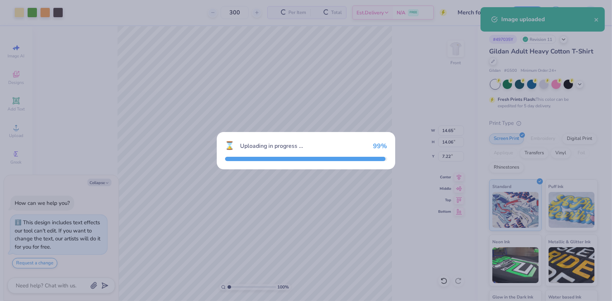
type textarea "x"
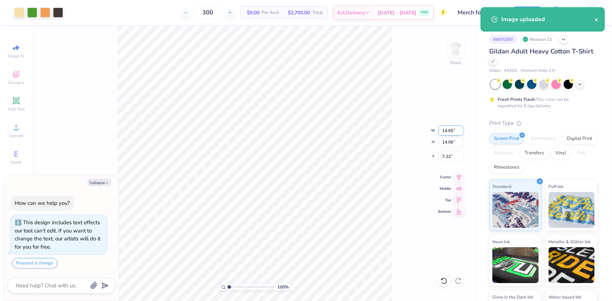
click at [441, 129] on input "14.65" at bounding box center [451, 130] width 26 height 10
type input "12"
type textarea "x"
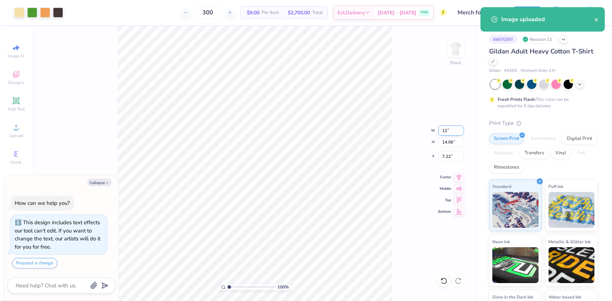
type input "12.00"
type input "11.52"
click at [444, 154] on input "8.49" at bounding box center [451, 156] width 26 height 10
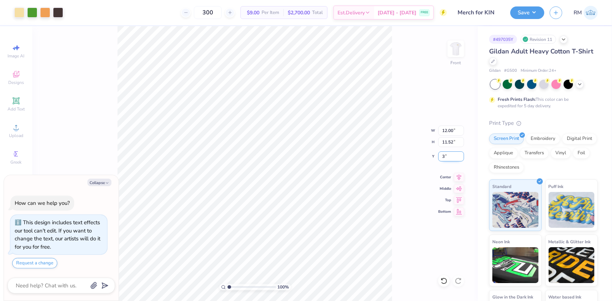
type input "3"
type textarea "x"
type input "3.00"
click at [459, 176] on icon at bounding box center [459, 176] width 5 height 6
click at [539, 11] on button "Save" at bounding box center [527, 11] width 34 height 13
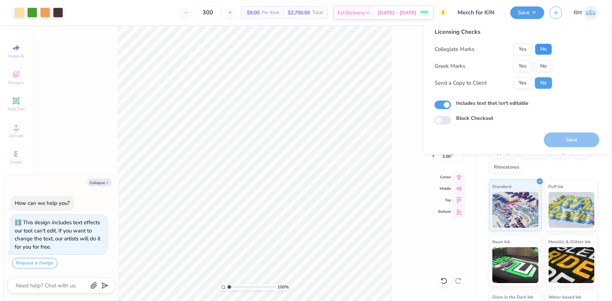
click at [540, 51] on button "No" at bounding box center [543, 48] width 17 height 11
click at [541, 66] on button "No" at bounding box center [543, 65] width 17 height 11
click at [559, 134] on button "Save" at bounding box center [572, 139] width 56 height 15
type textarea "x"
